Goal: Task Accomplishment & Management: Manage account settings

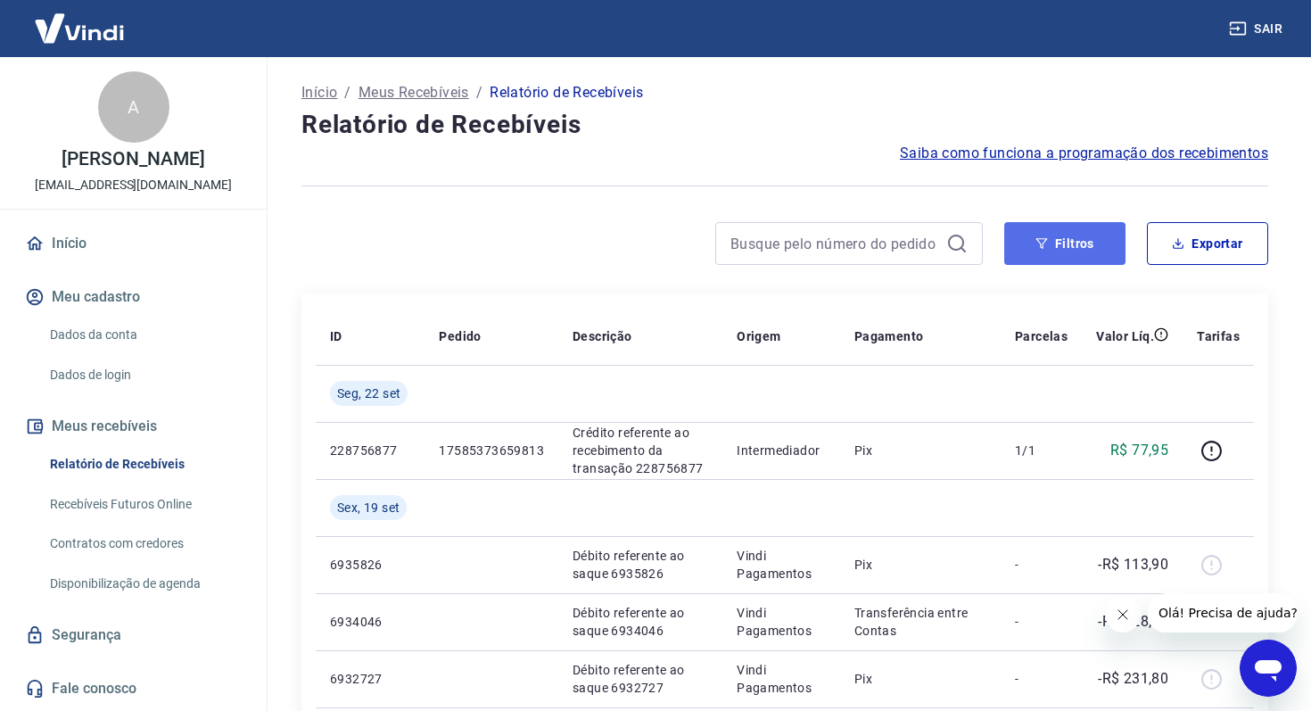
click at [1076, 249] on button "Filtros" at bounding box center [1064, 243] width 121 height 43
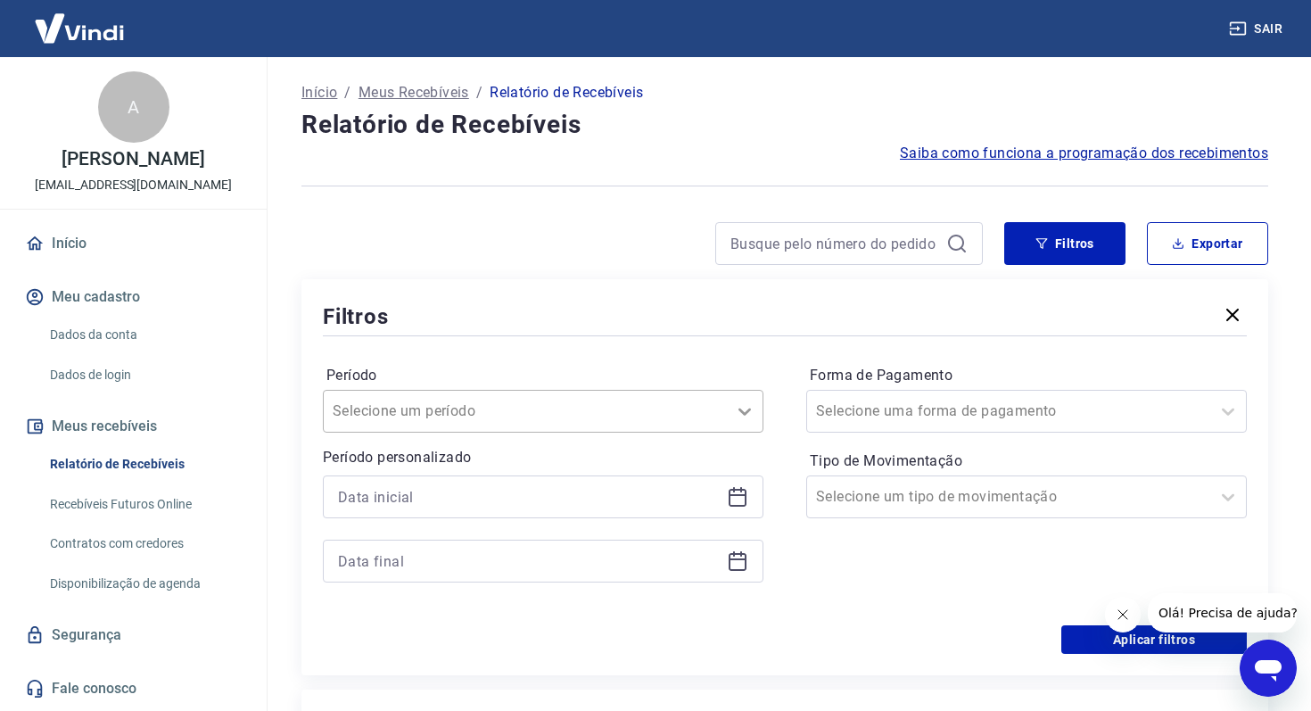
click at [741, 413] on icon at bounding box center [744, 410] width 21 height 21
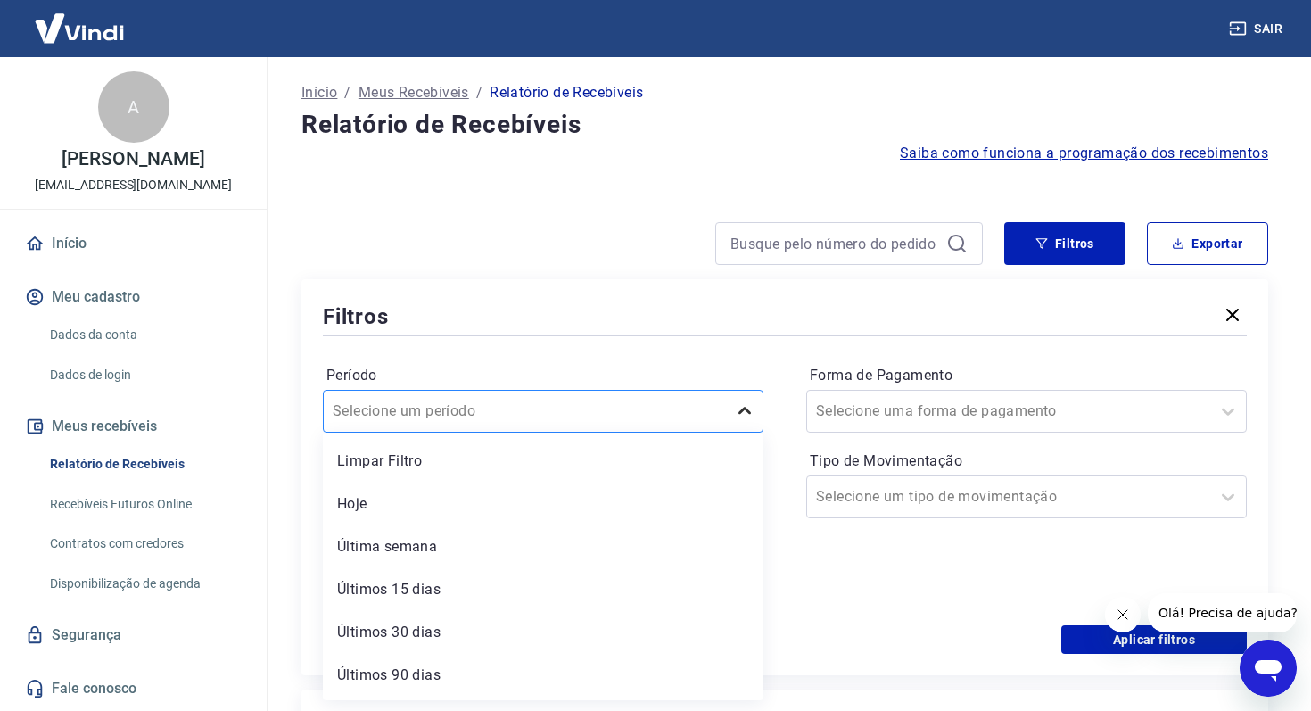
click at [741, 413] on icon at bounding box center [744, 410] width 21 height 21
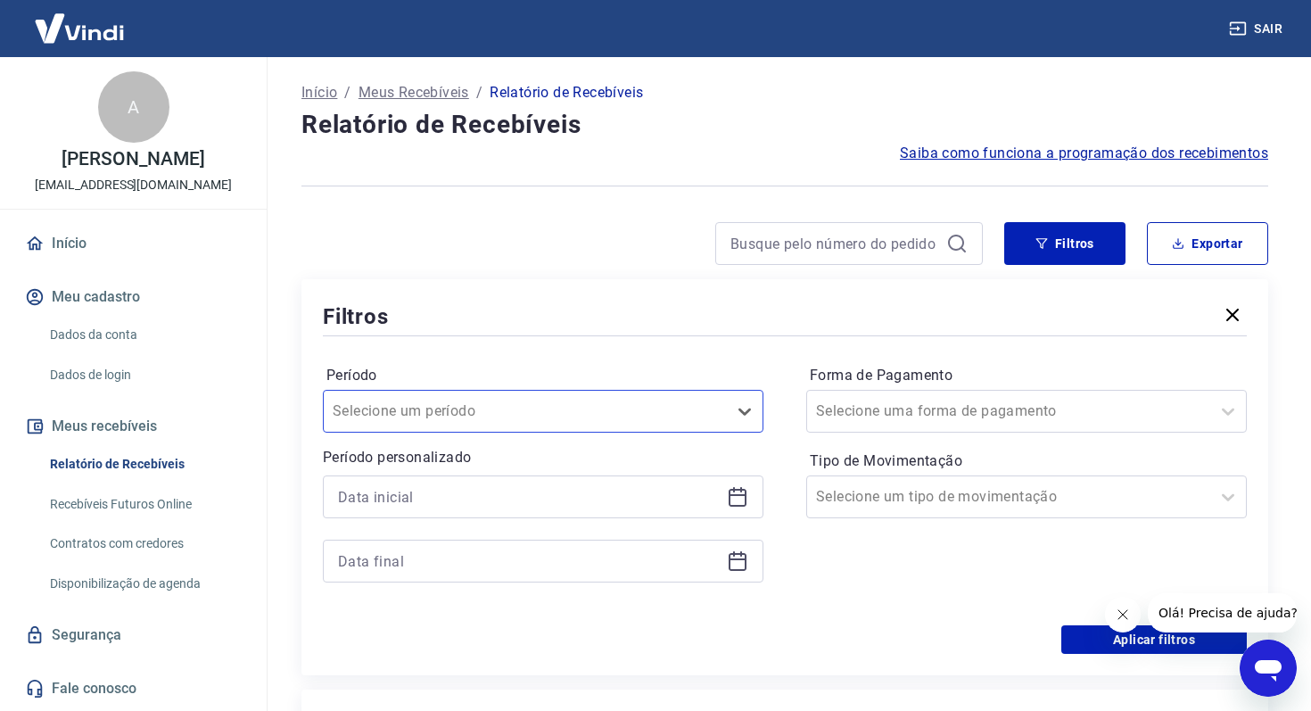
click at [739, 496] on icon at bounding box center [738, 495] width 18 height 2
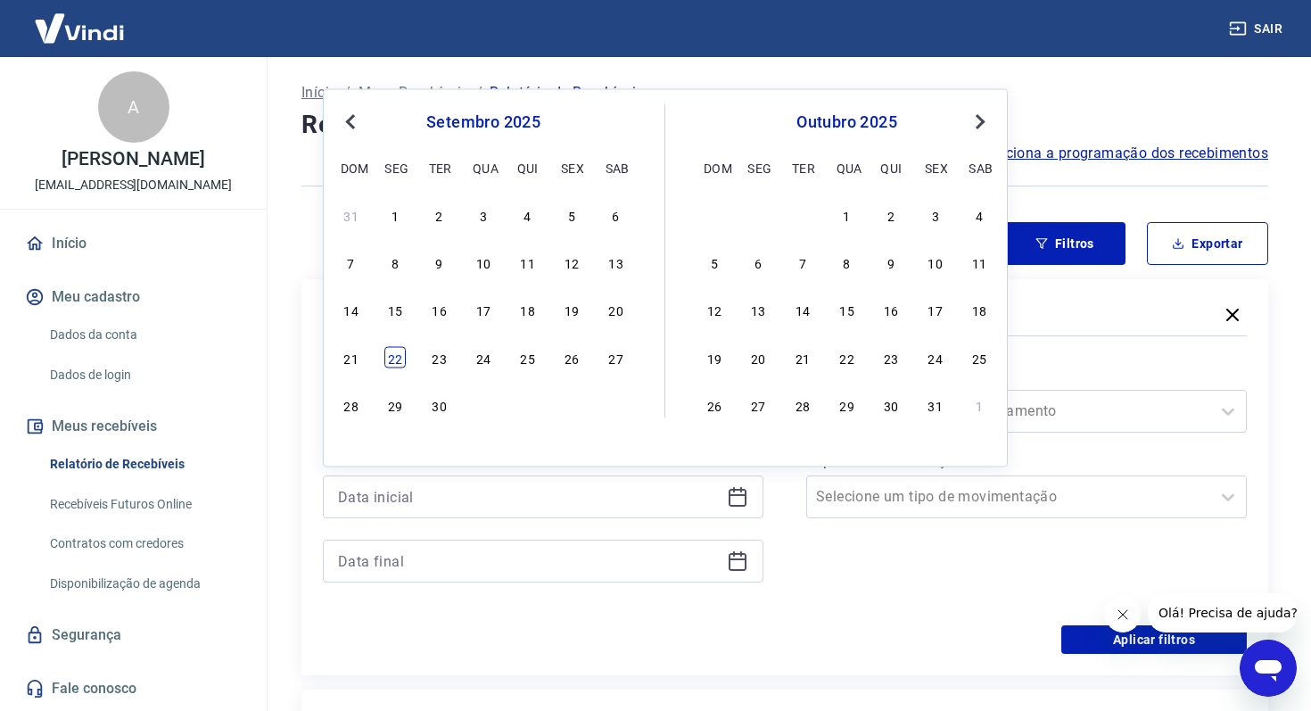
click at [398, 361] on div "22" at bounding box center [394, 356] width 21 height 21
type input "22/09/2025"
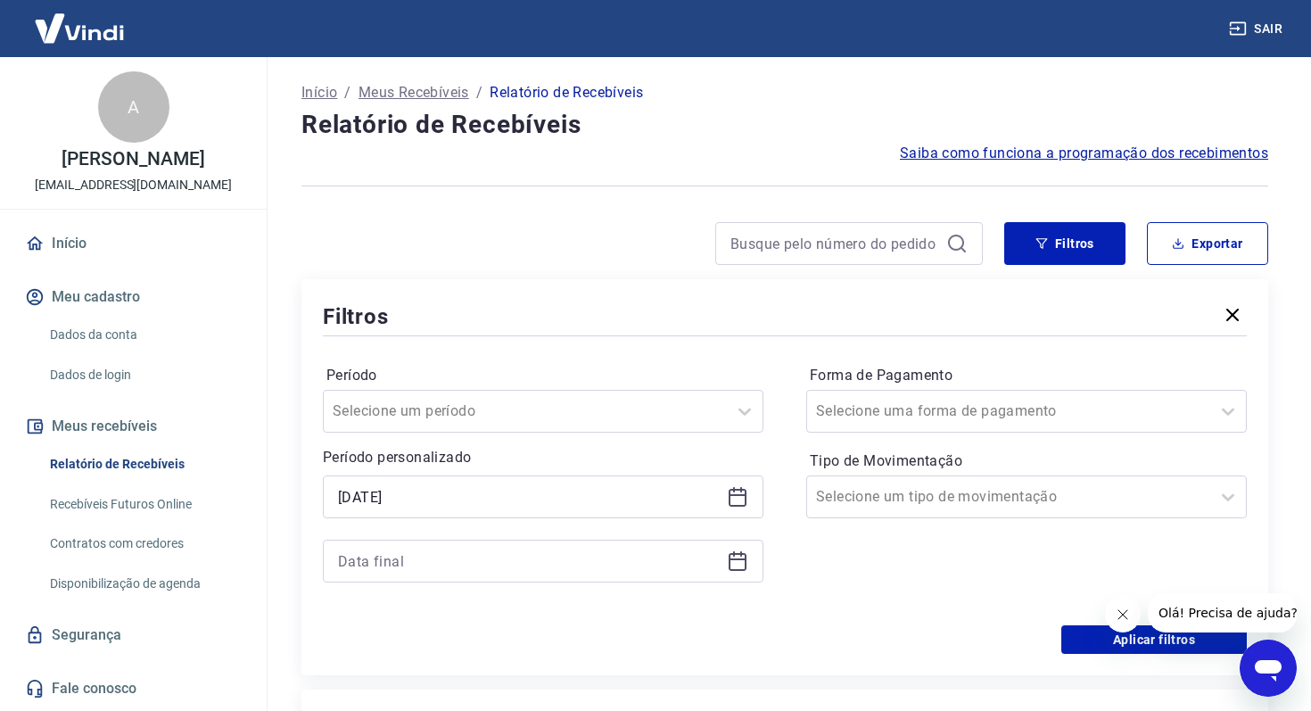
click at [738, 556] on icon at bounding box center [737, 560] width 21 height 21
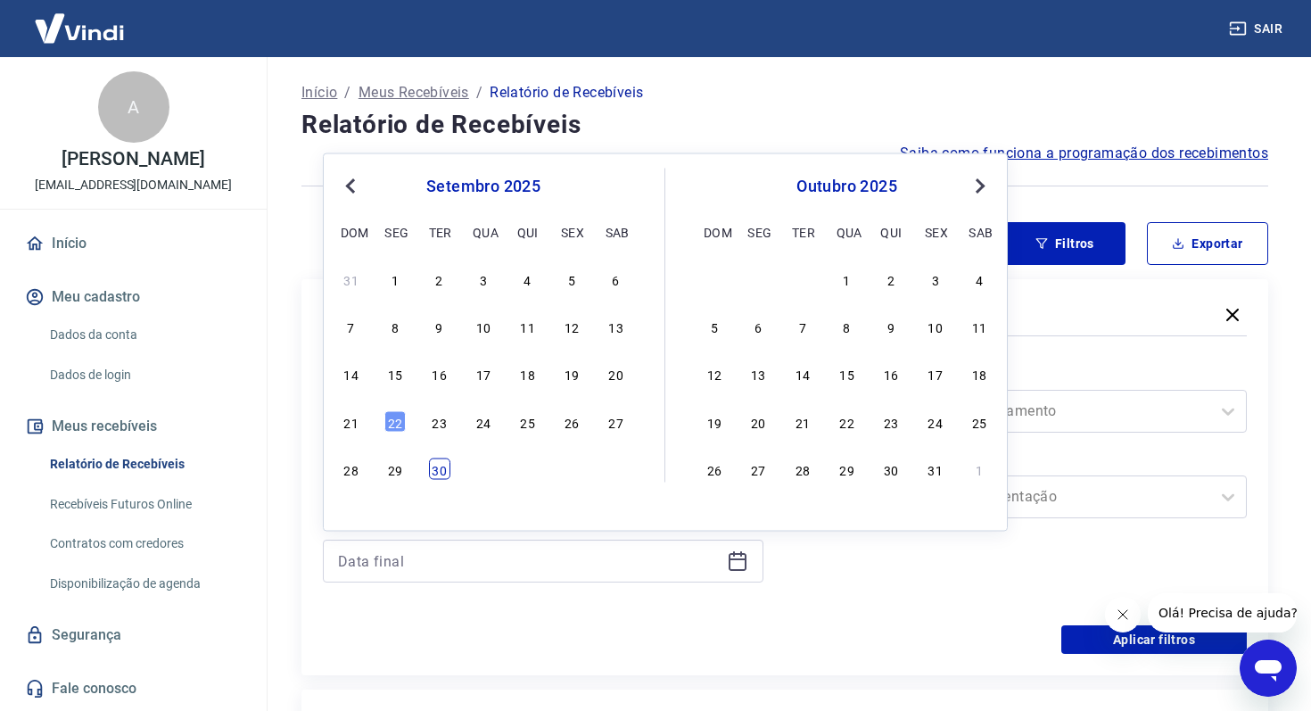
click at [441, 466] on div "30" at bounding box center [439, 468] width 21 height 21
type input "30/09/2025"
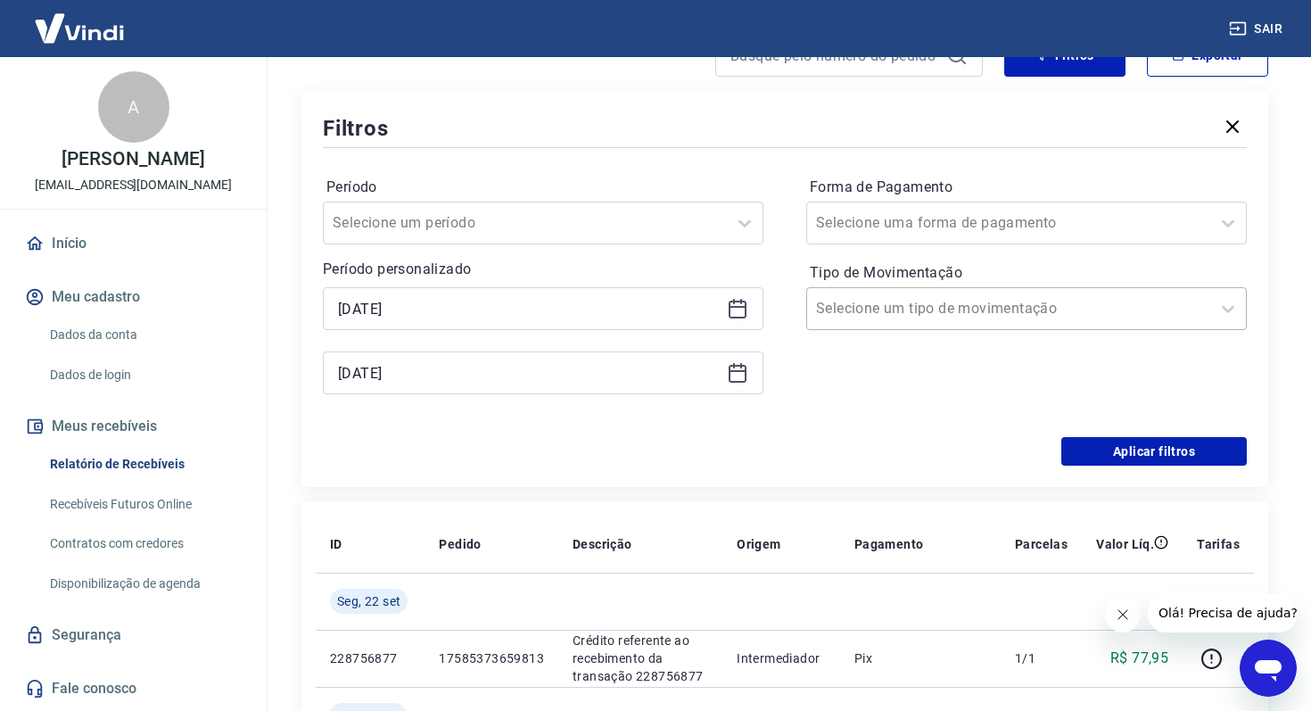
scroll to position [233, 0]
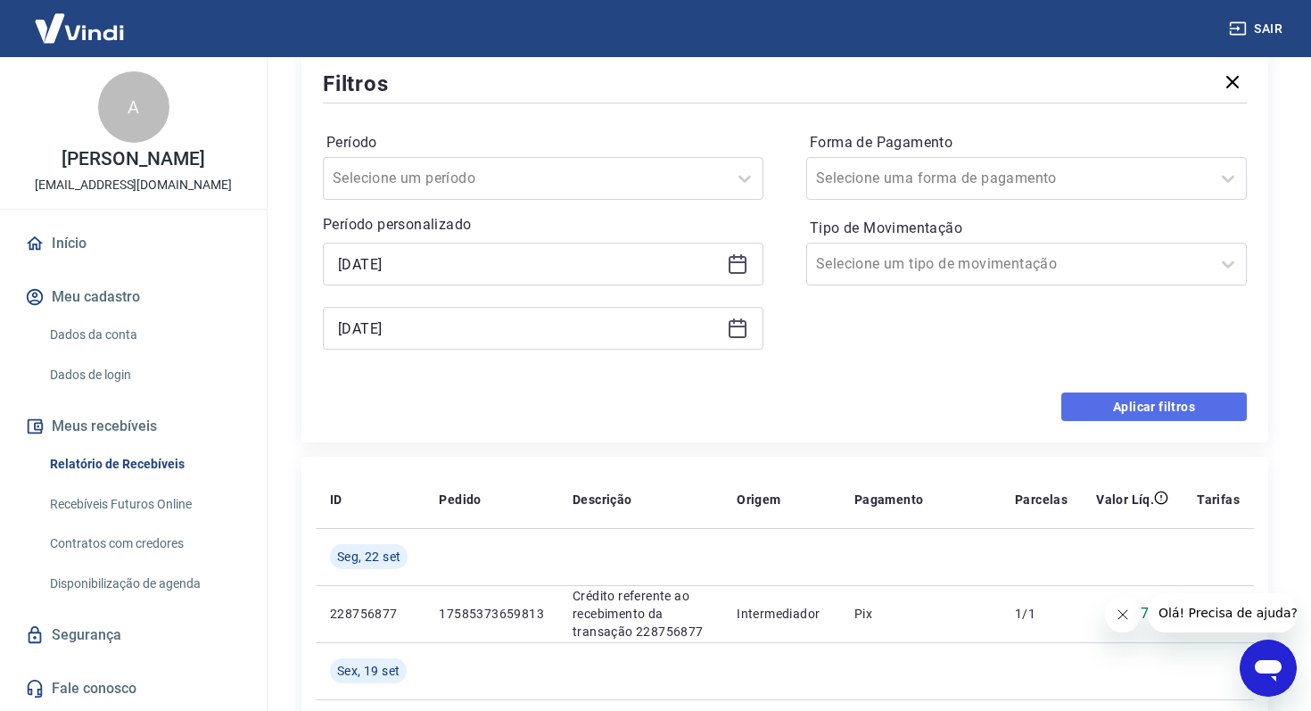
click at [1154, 408] on button "Aplicar filtros" at bounding box center [1153, 406] width 185 height 29
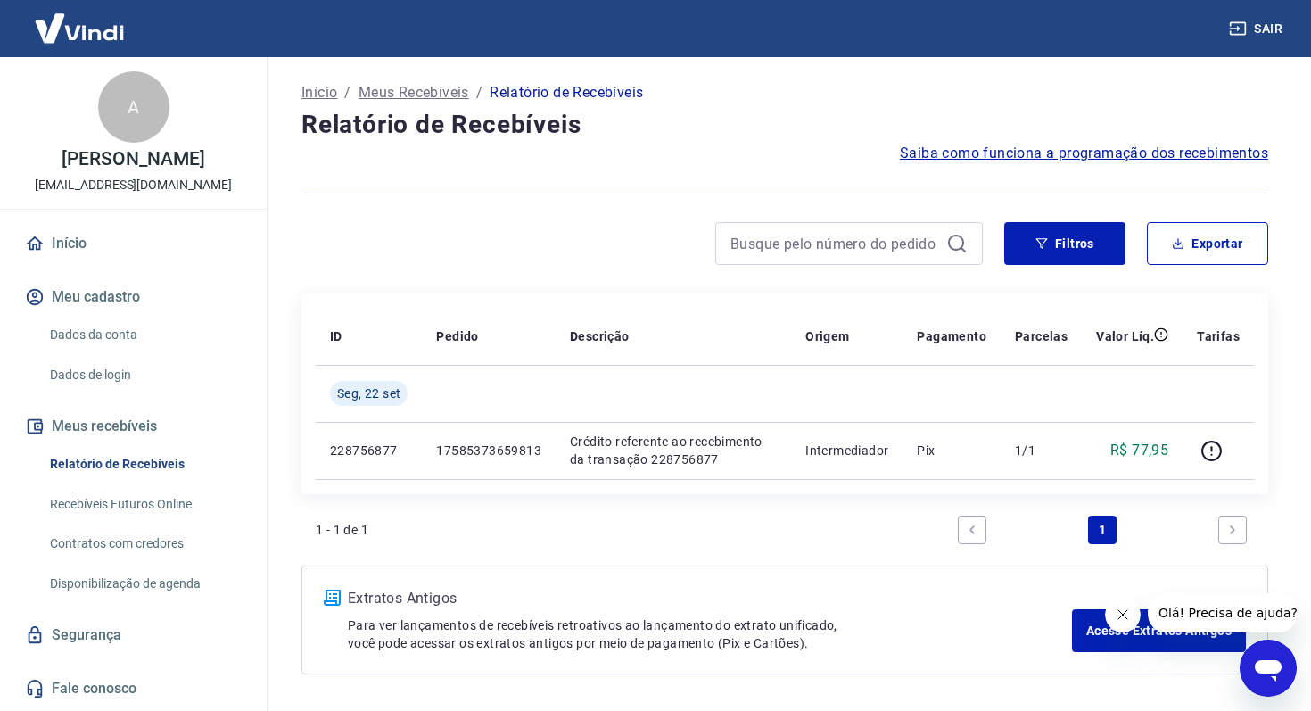
click at [1238, 528] on icon "Next page" at bounding box center [1232, 529] width 12 height 12
click at [81, 506] on link "Recebíveis Futuros Online" at bounding box center [144, 504] width 202 height 37
click at [69, 240] on link "Início" at bounding box center [133, 243] width 224 height 39
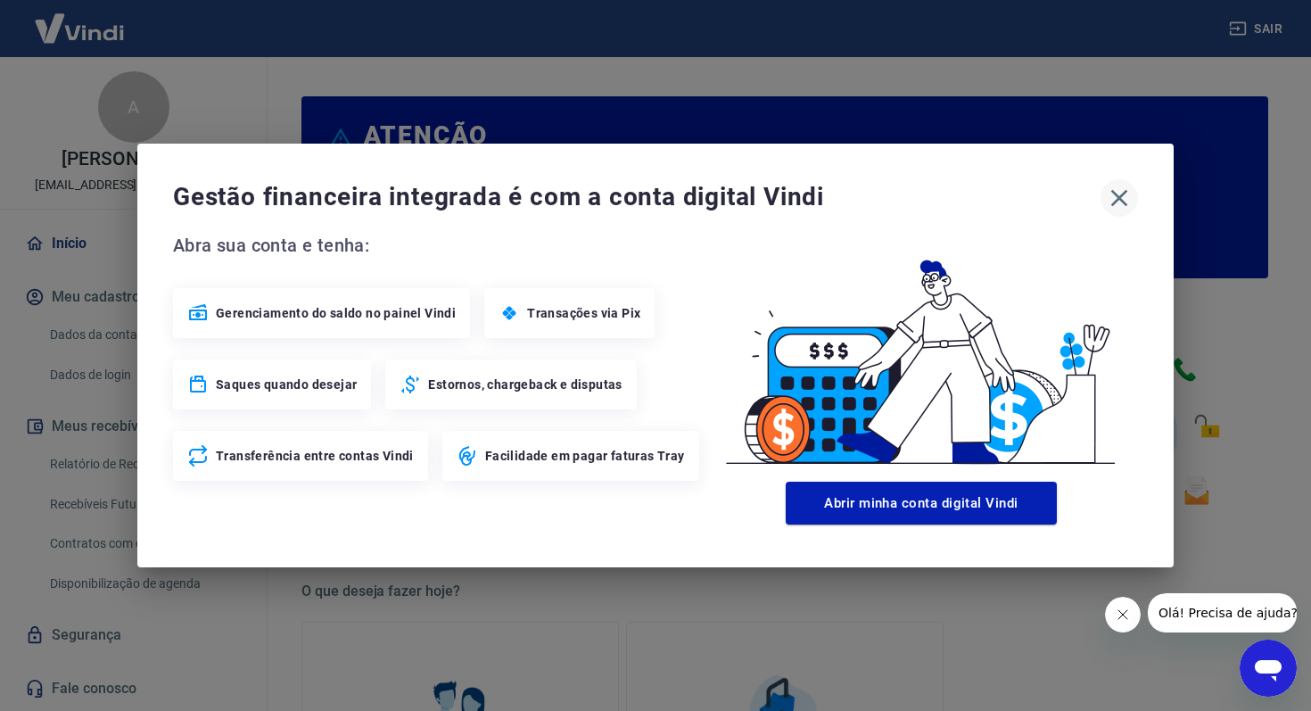
click at [1118, 200] on icon "button" at bounding box center [1119, 198] width 17 height 17
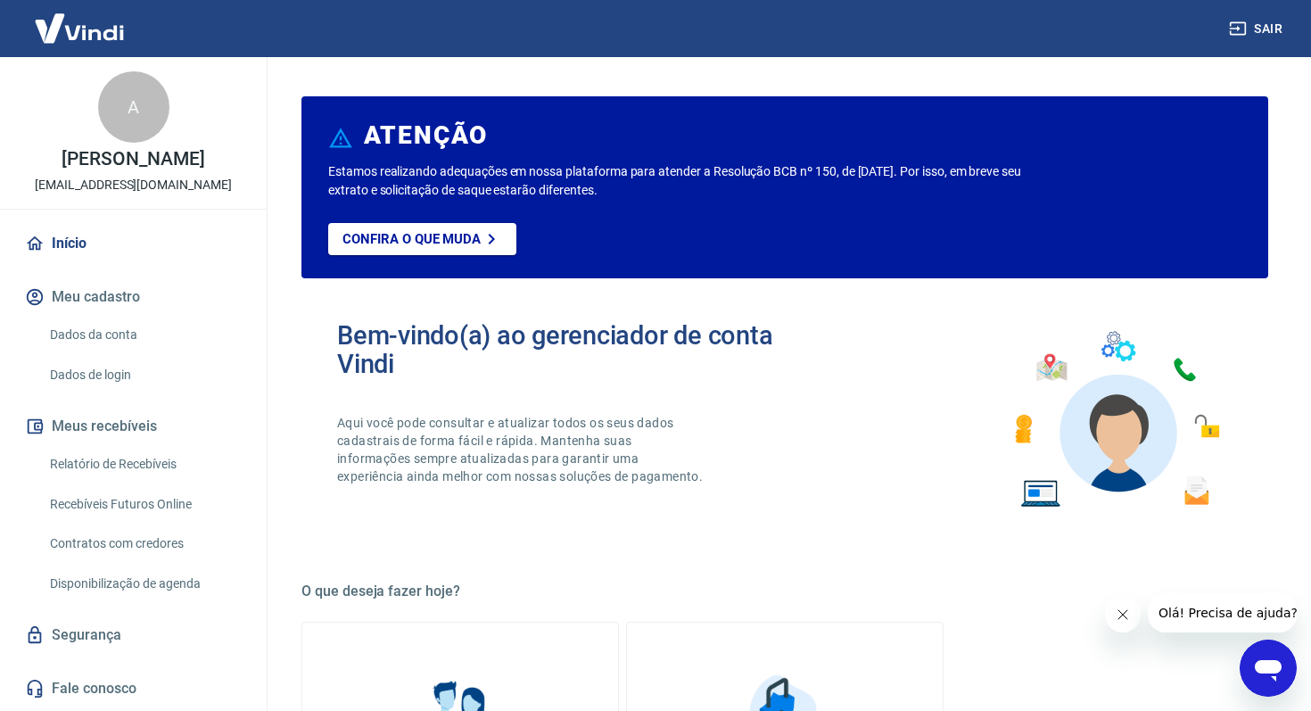
click at [61, 244] on link "Início" at bounding box center [133, 243] width 224 height 39
click at [126, 462] on link "Relatório de Recebíveis" at bounding box center [144, 464] width 202 height 37
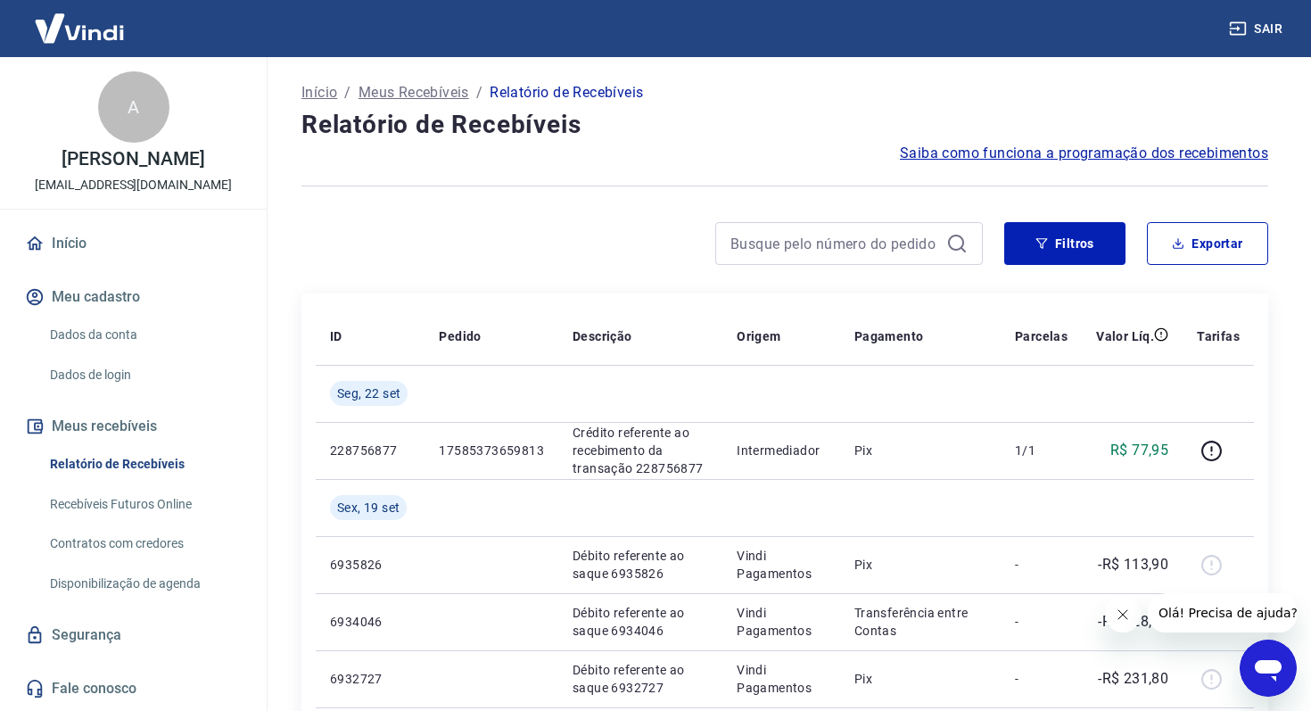
click at [488, 132] on h4 "Relatório de Recebíveis" at bounding box center [784, 125] width 967 height 36
click at [317, 94] on p "Início" at bounding box center [319, 92] width 36 height 21
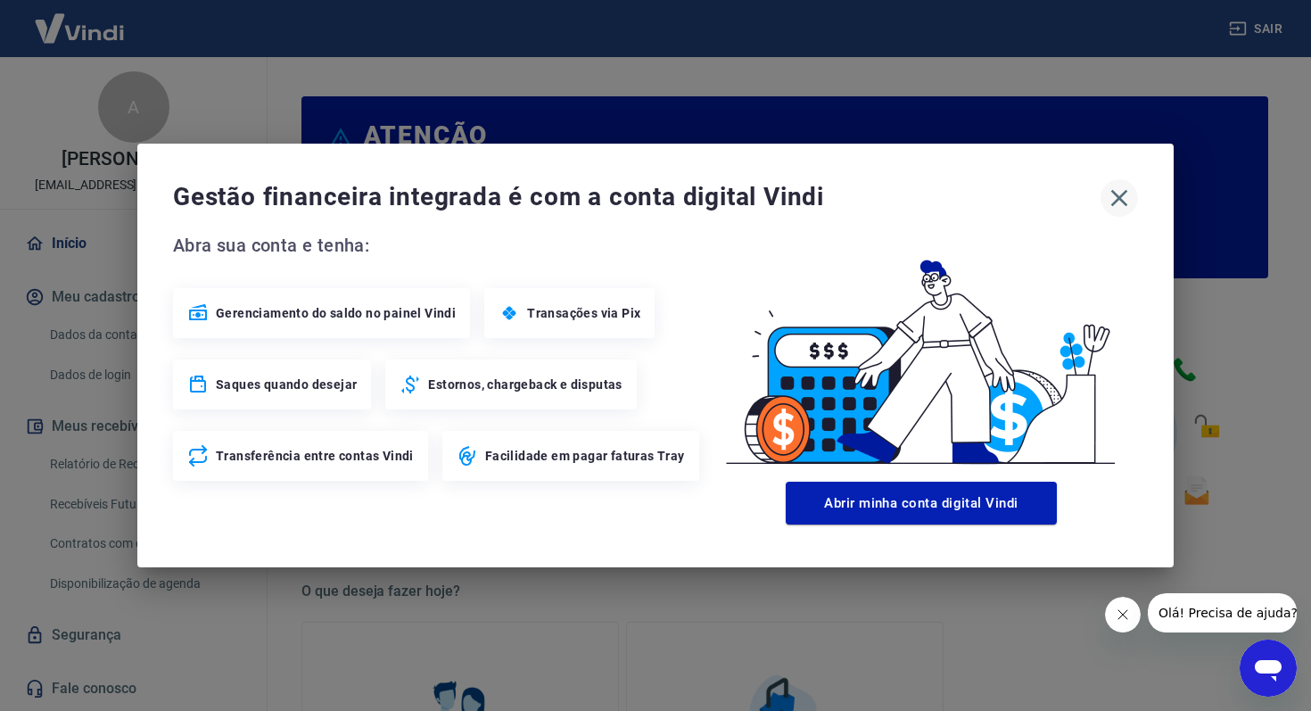
click at [1117, 201] on icon "button" at bounding box center [1119, 198] width 17 height 17
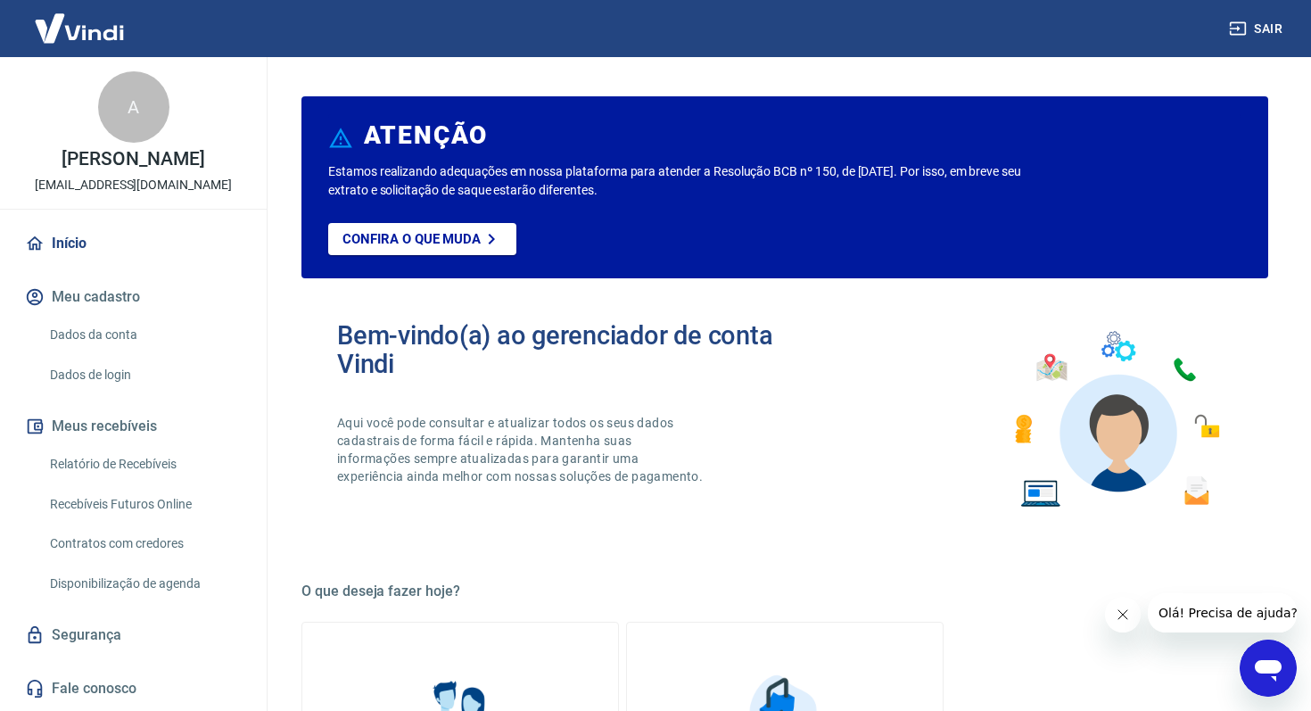
click at [93, 502] on link "Recebíveis Futuros Online" at bounding box center [144, 504] width 202 height 37
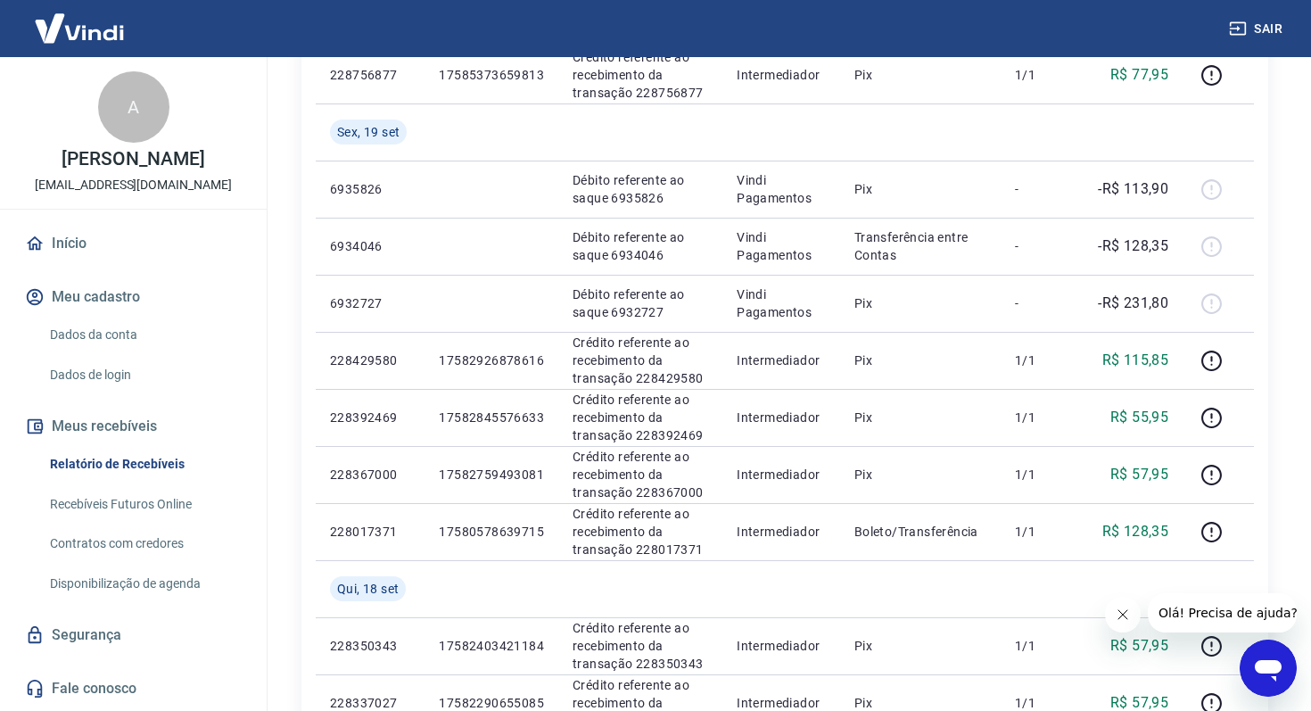
scroll to position [388, 0]
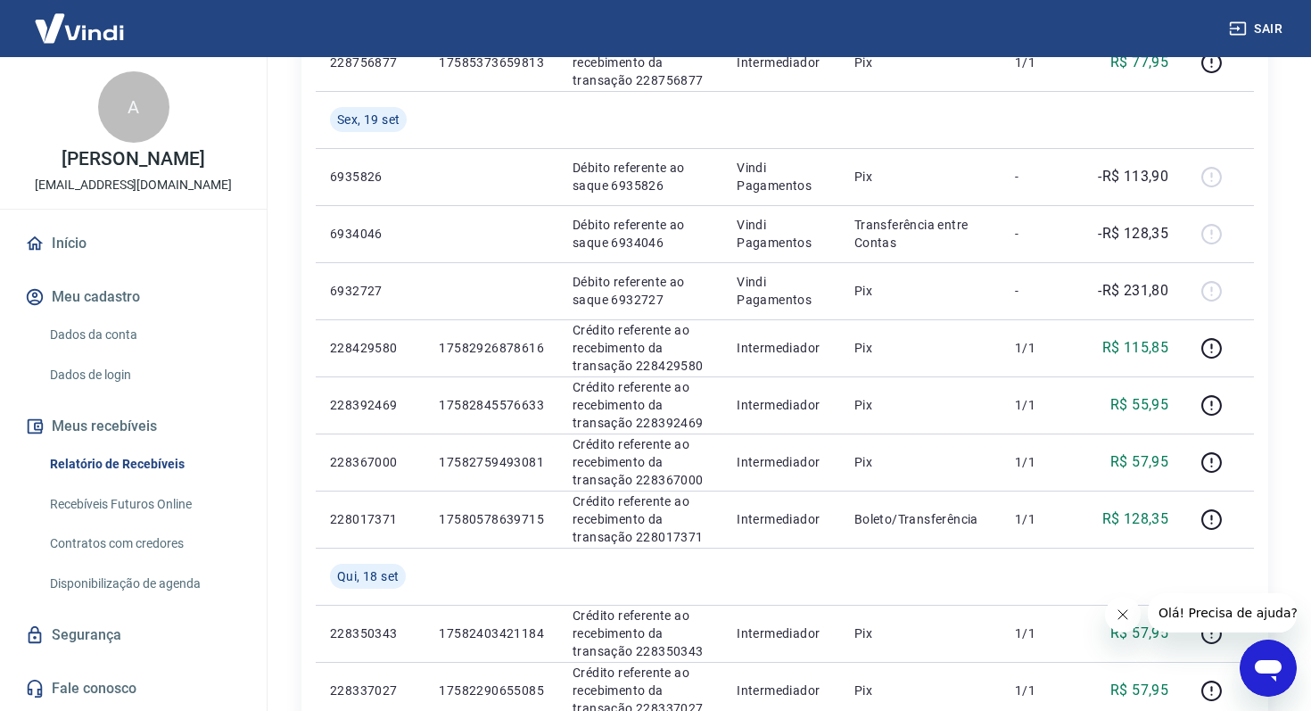
click at [54, 235] on link "Início" at bounding box center [133, 243] width 224 height 39
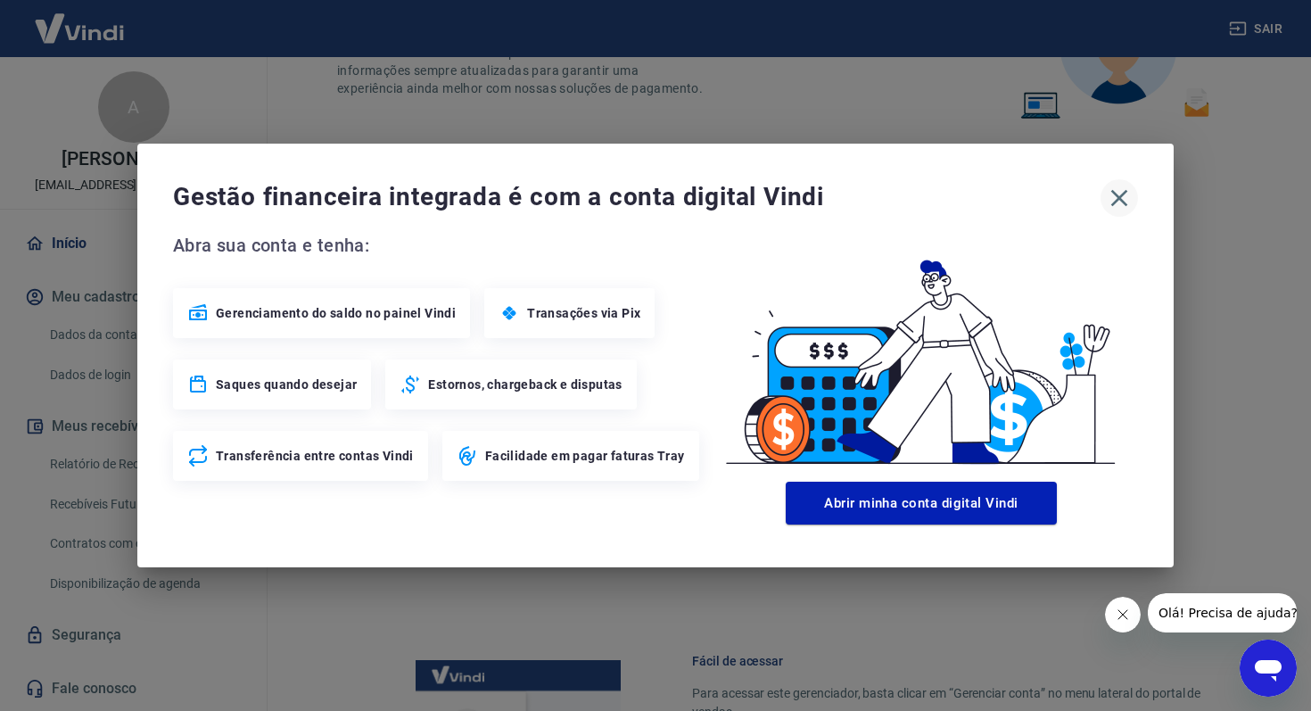
click at [1116, 200] on icon "button" at bounding box center [1119, 198] width 17 height 17
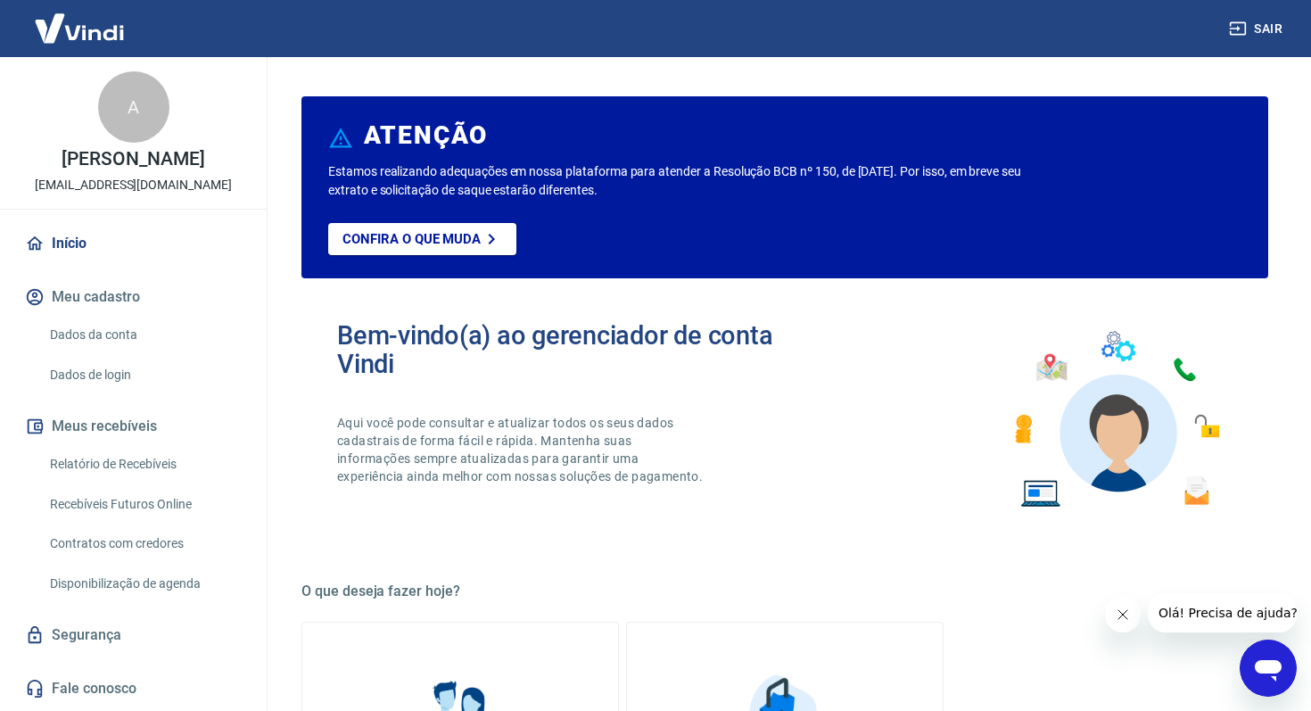
click at [80, 23] on img at bounding box center [79, 28] width 116 height 54
